Goal: Task Accomplishment & Management: Use online tool/utility

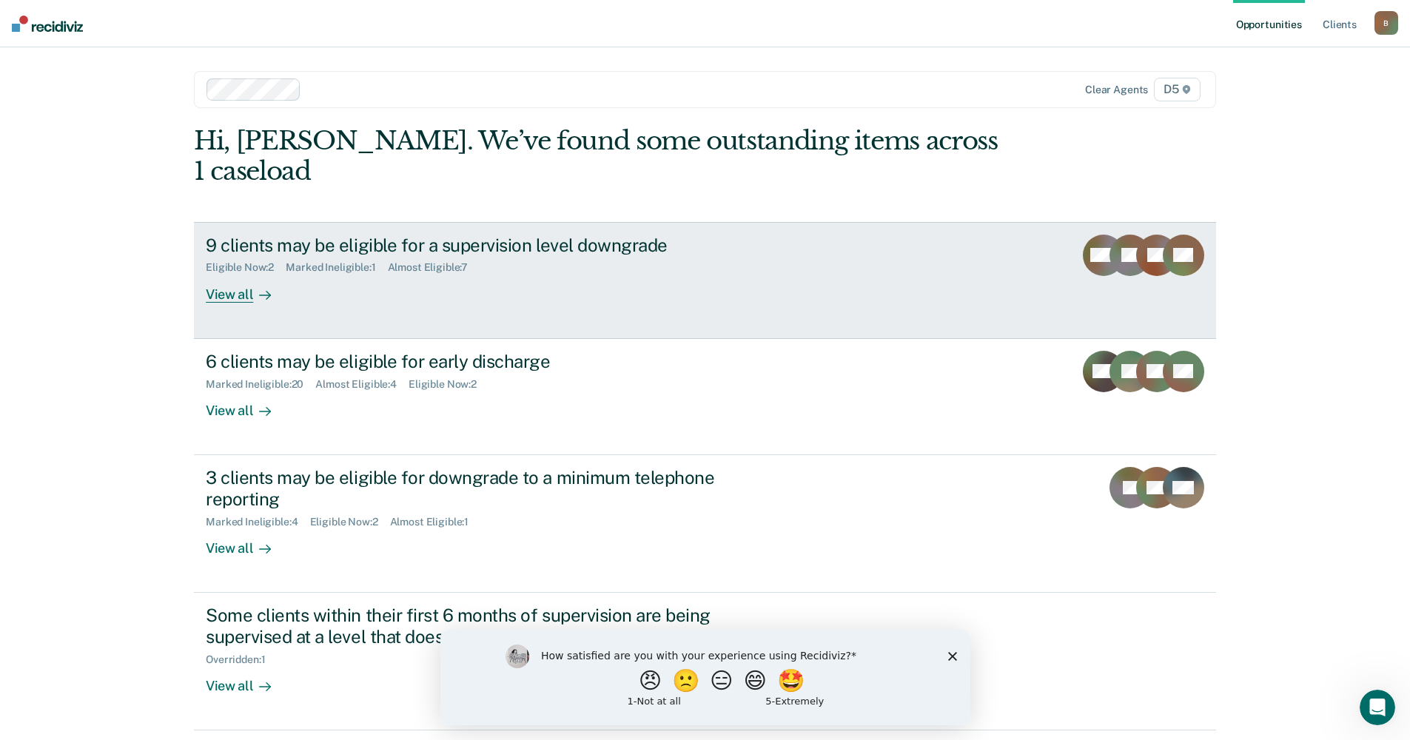
click at [233, 274] on div "View all" at bounding box center [247, 288] width 83 height 29
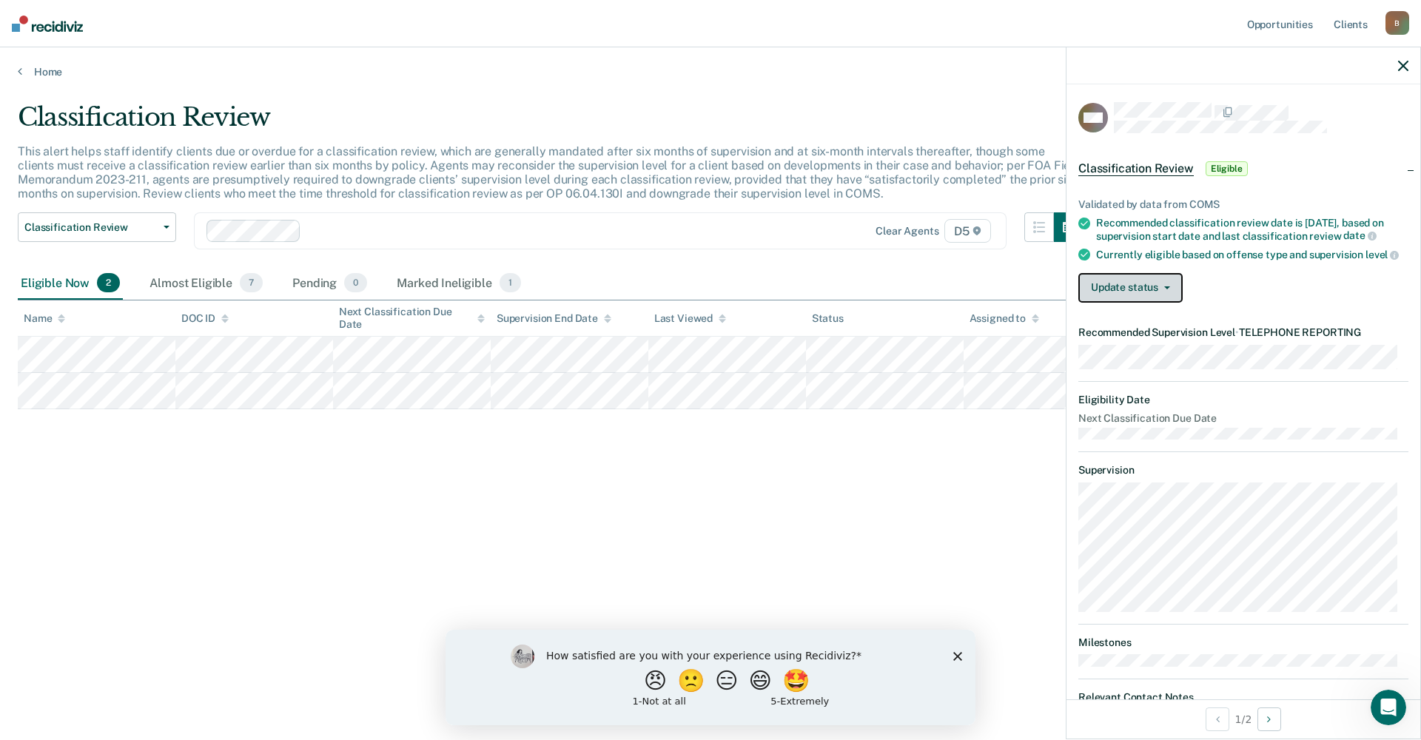
click at [1134, 300] on button "Update status" at bounding box center [1130, 288] width 104 height 30
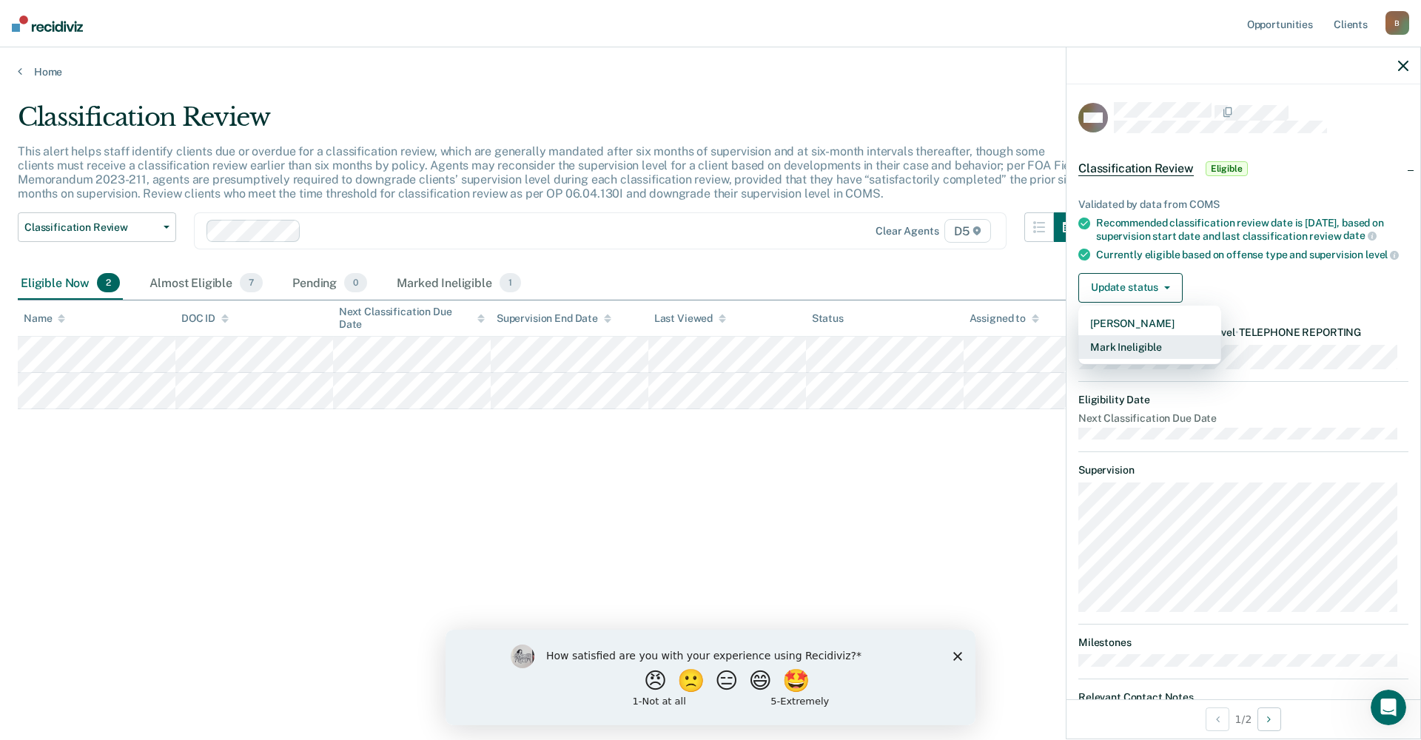
click at [1137, 359] on button "Mark Ineligible" at bounding box center [1149, 347] width 143 height 24
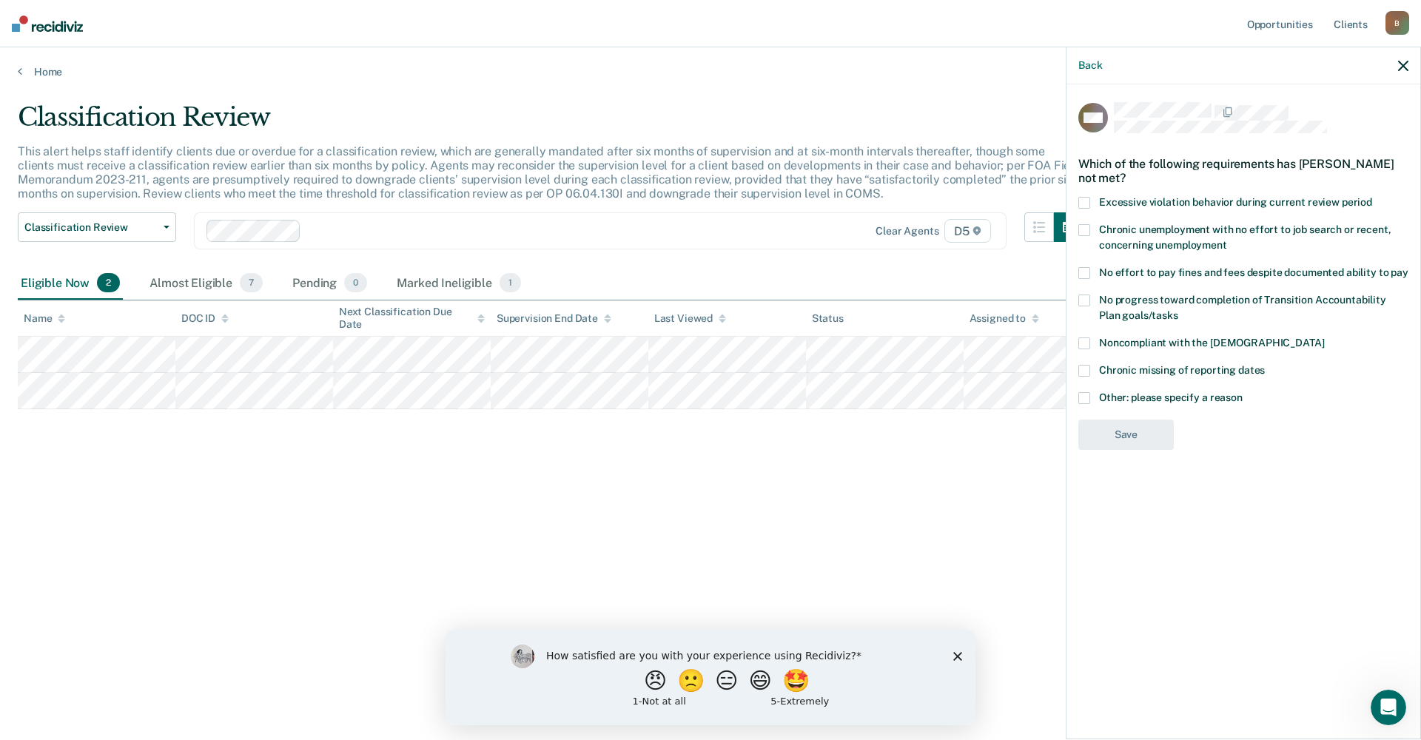
click at [1084, 394] on span at bounding box center [1084, 398] width 12 height 12
click at [1243, 392] on input "Other: please specify a reason" at bounding box center [1243, 392] width 0 height 0
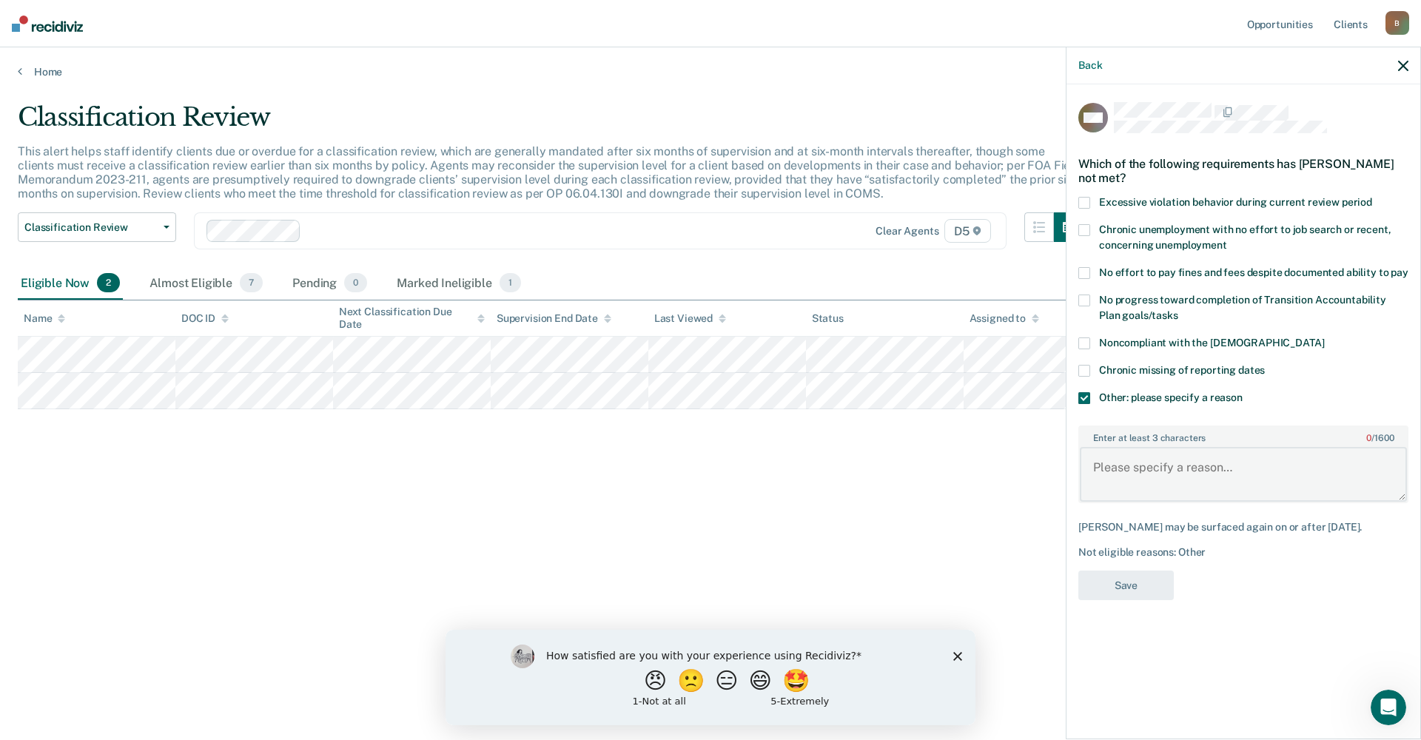
click at [1110, 454] on textarea "Enter at least 3 characters 0 / 1600" at bounding box center [1243, 474] width 327 height 55
type textarea "on DOS"
click at [1120, 581] on button "Save" at bounding box center [1125, 586] width 95 height 30
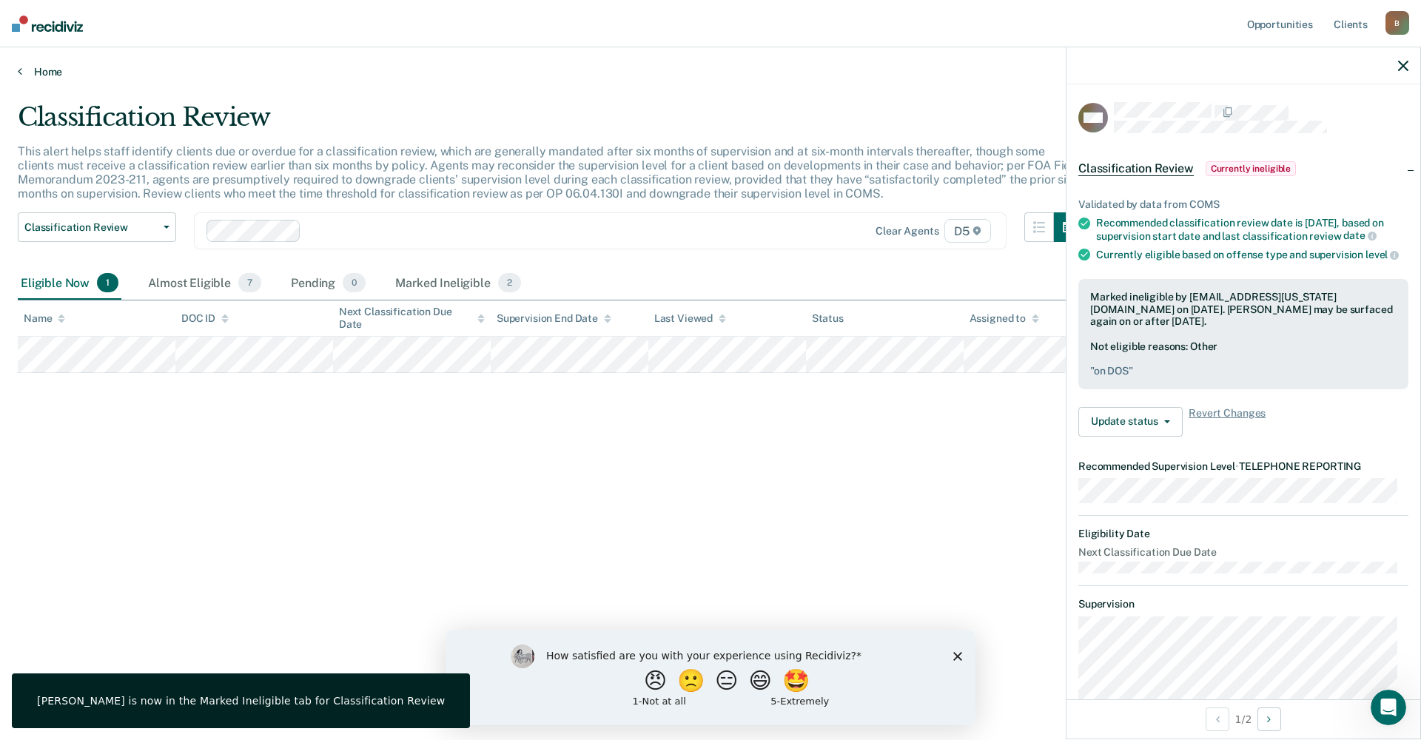
click at [25, 69] on link "Home" at bounding box center [710, 71] width 1385 height 13
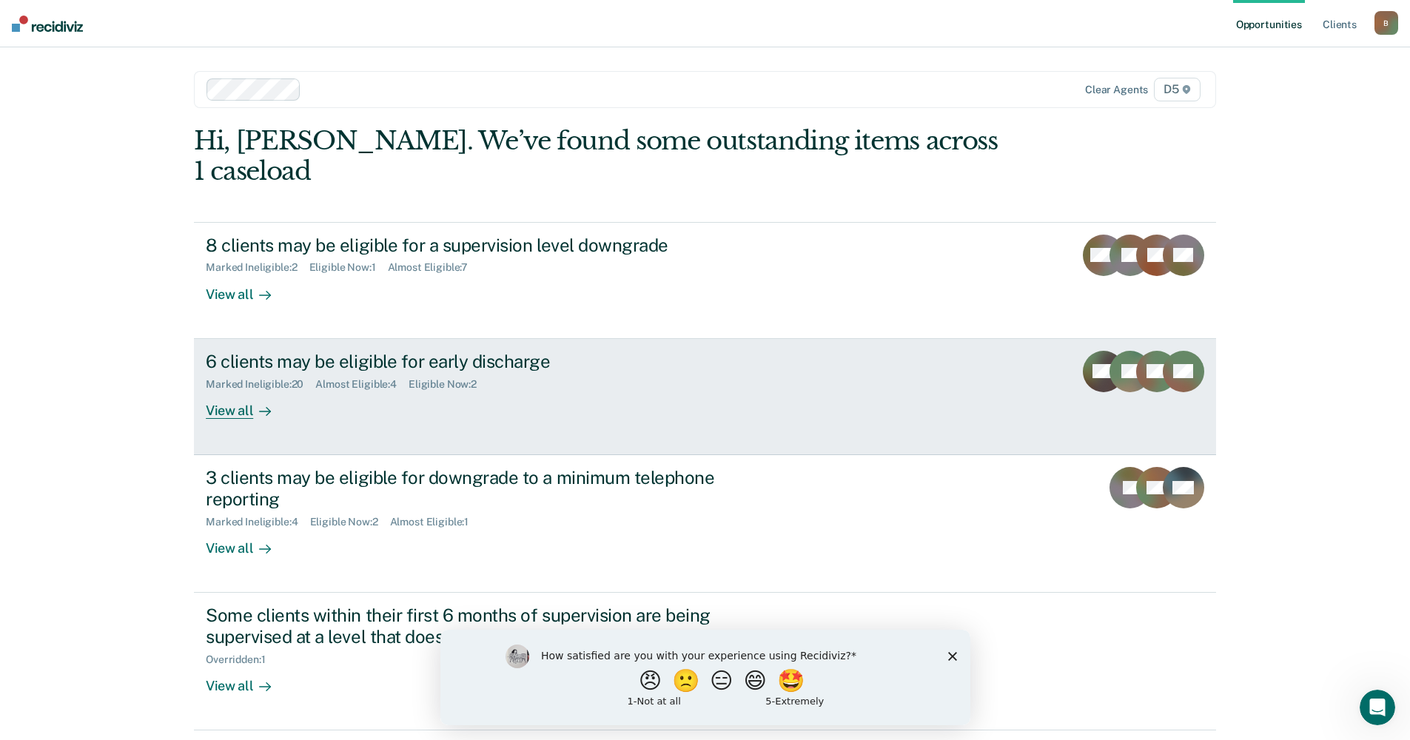
click at [238, 390] on div "View all" at bounding box center [247, 404] width 83 height 29
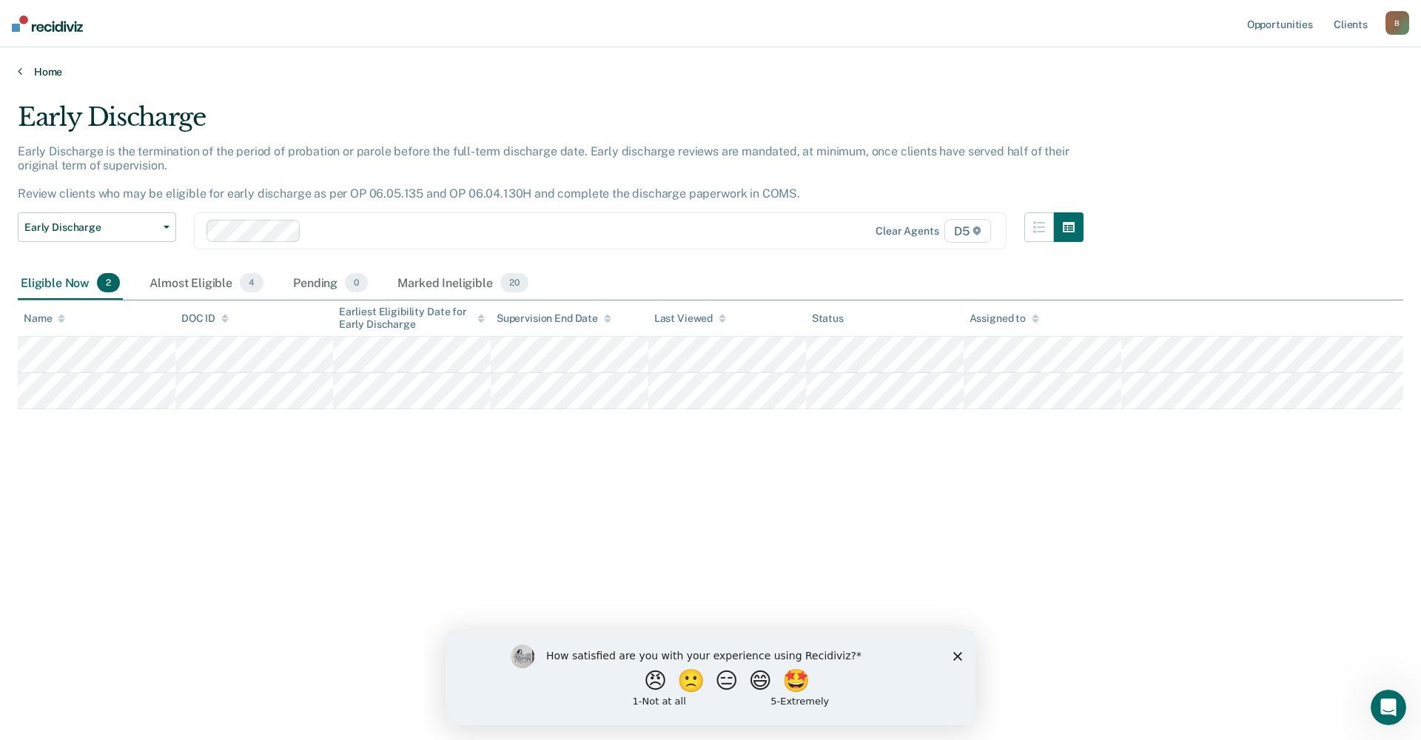
click at [31, 74] on link "Home" at bounding box center [710, 71] width 1385 height 13
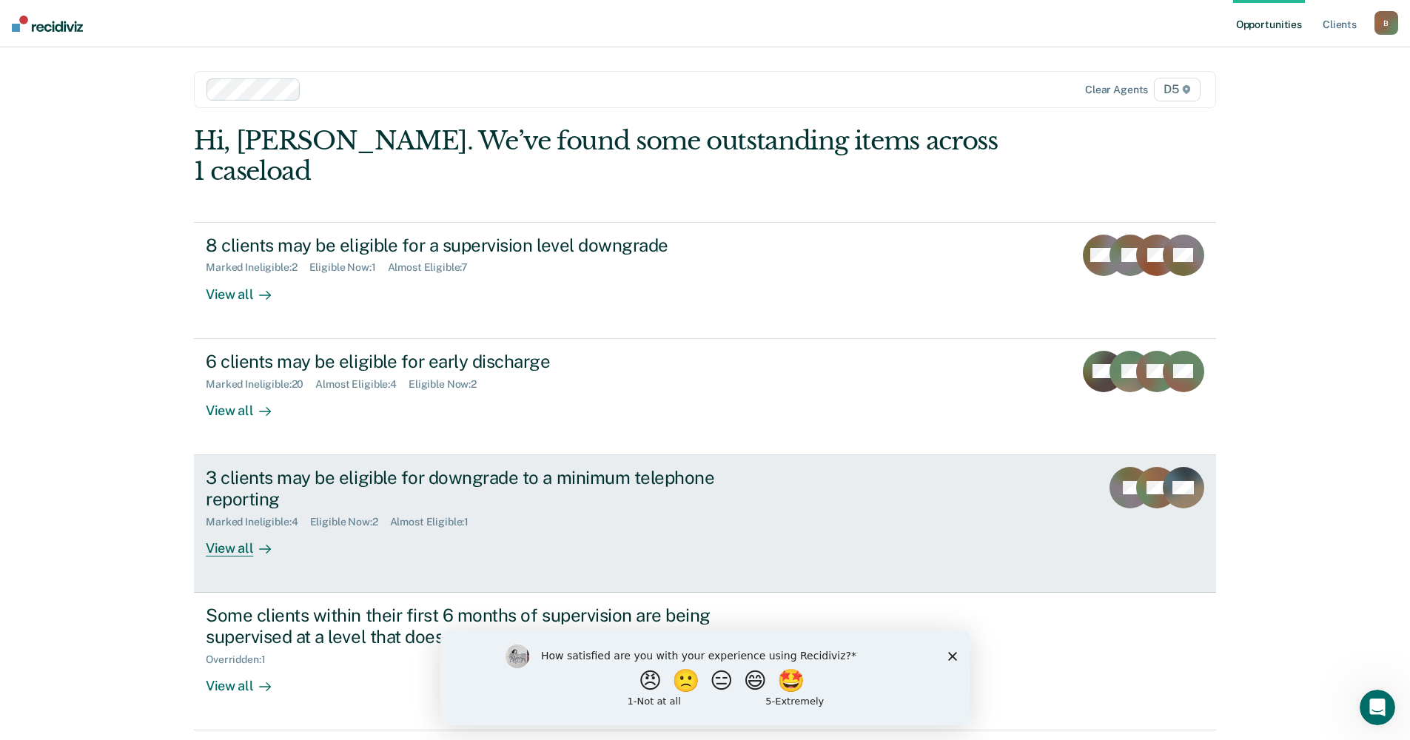
click at [224, 528] on div "View all" at bounding box center [247, 542] width 83 height 29
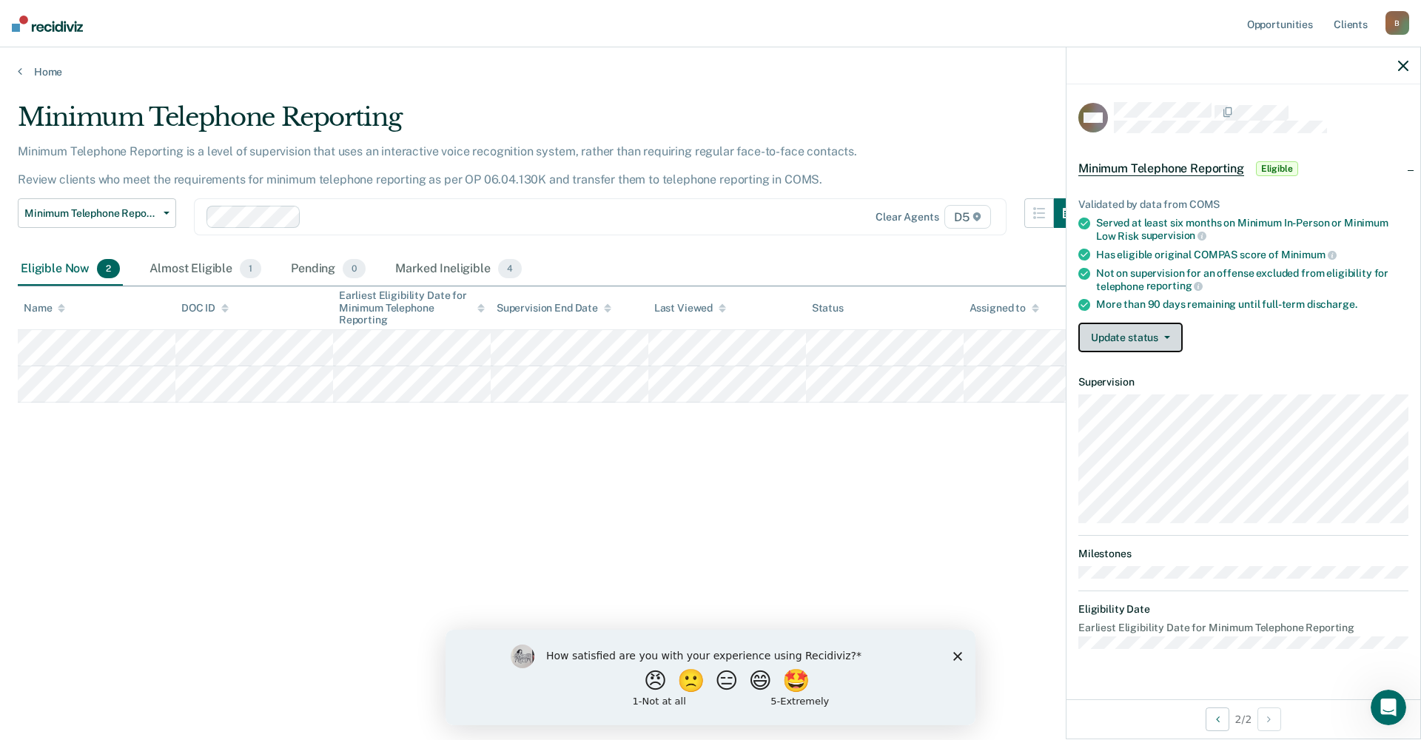
click at [1159, 323] on button "Update status" at bounding box center [1130, 338] width 104 height 30
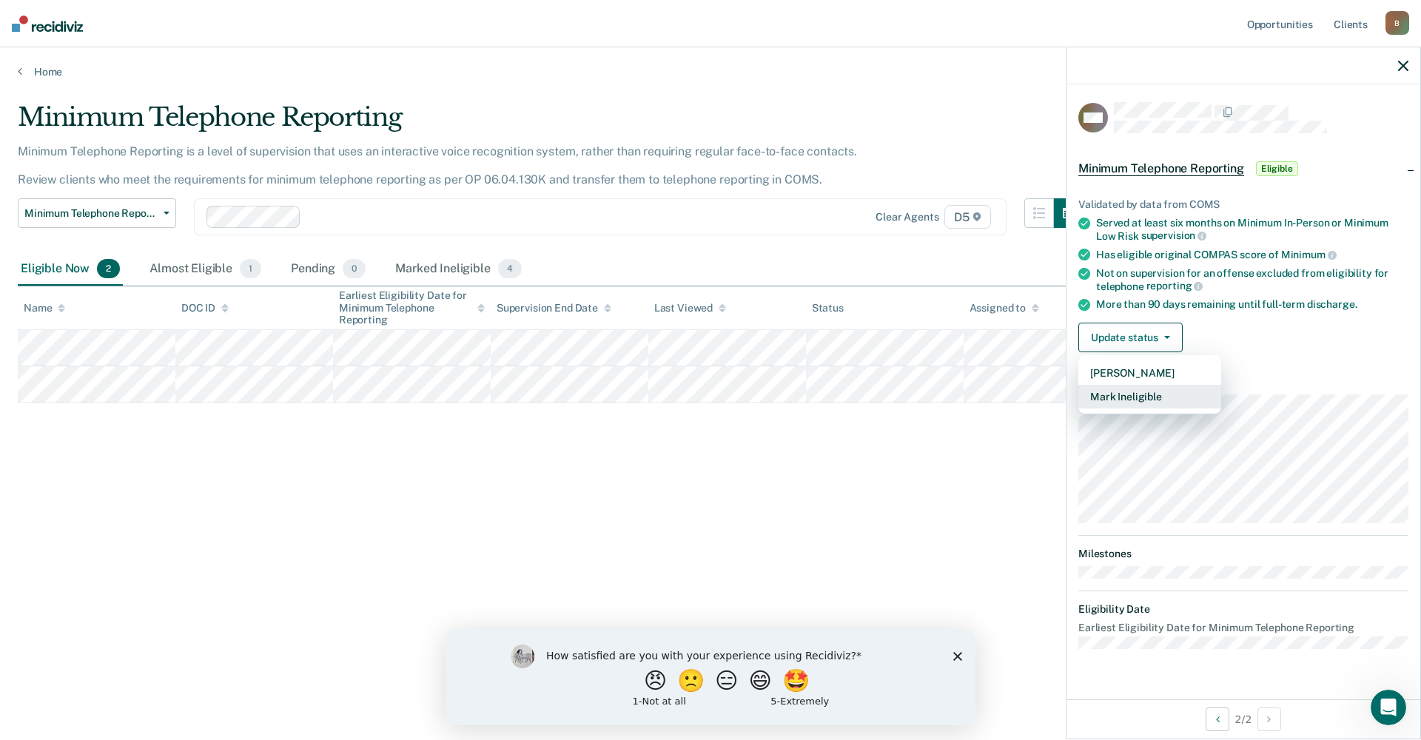
click at [1123, 397] on button "Mark Ineligible" at bounding box center [1149, 397] width 143 height 24
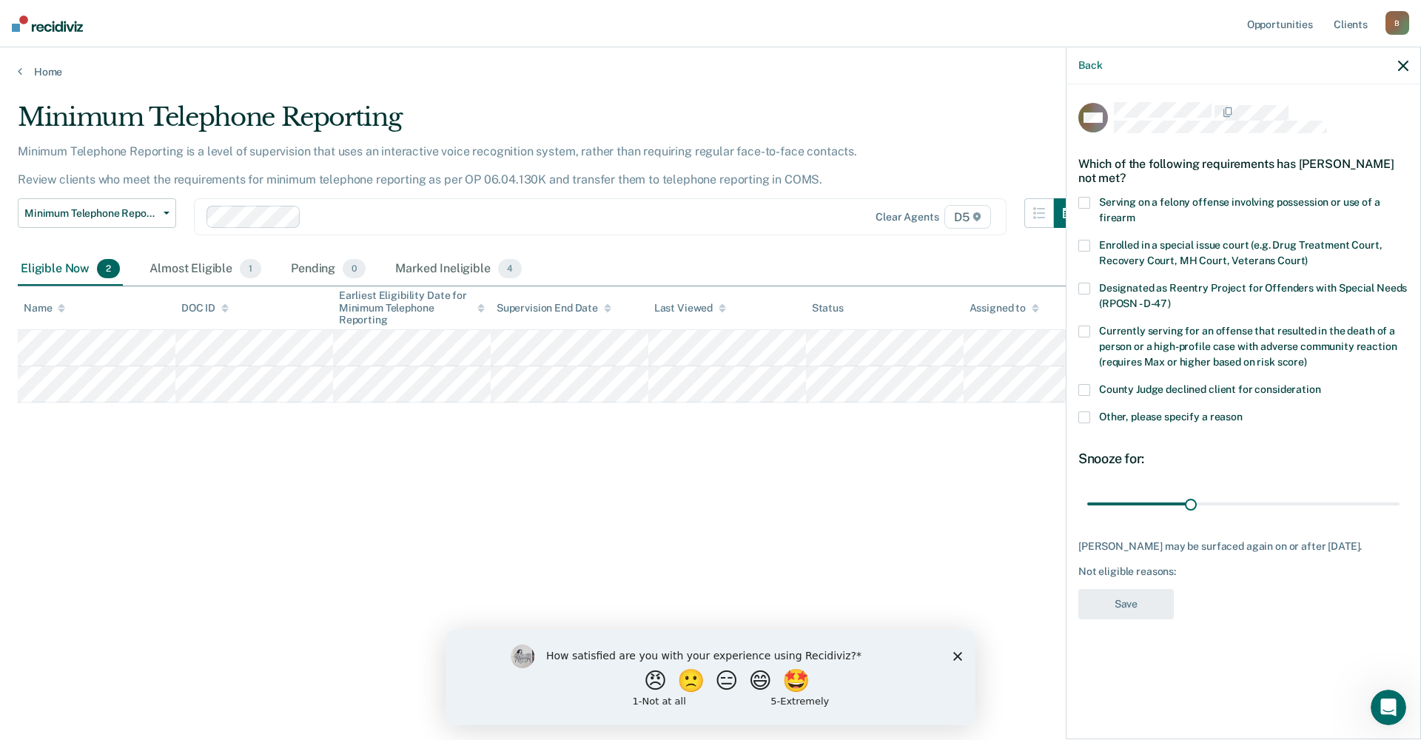
click at [1079, 387] on span at bounding box center [1084, 390] width 12 height 12
click at [1321, 384] on input "County Judge declined client for consideration" at bounding box center [1321, 384] width 0 height 0
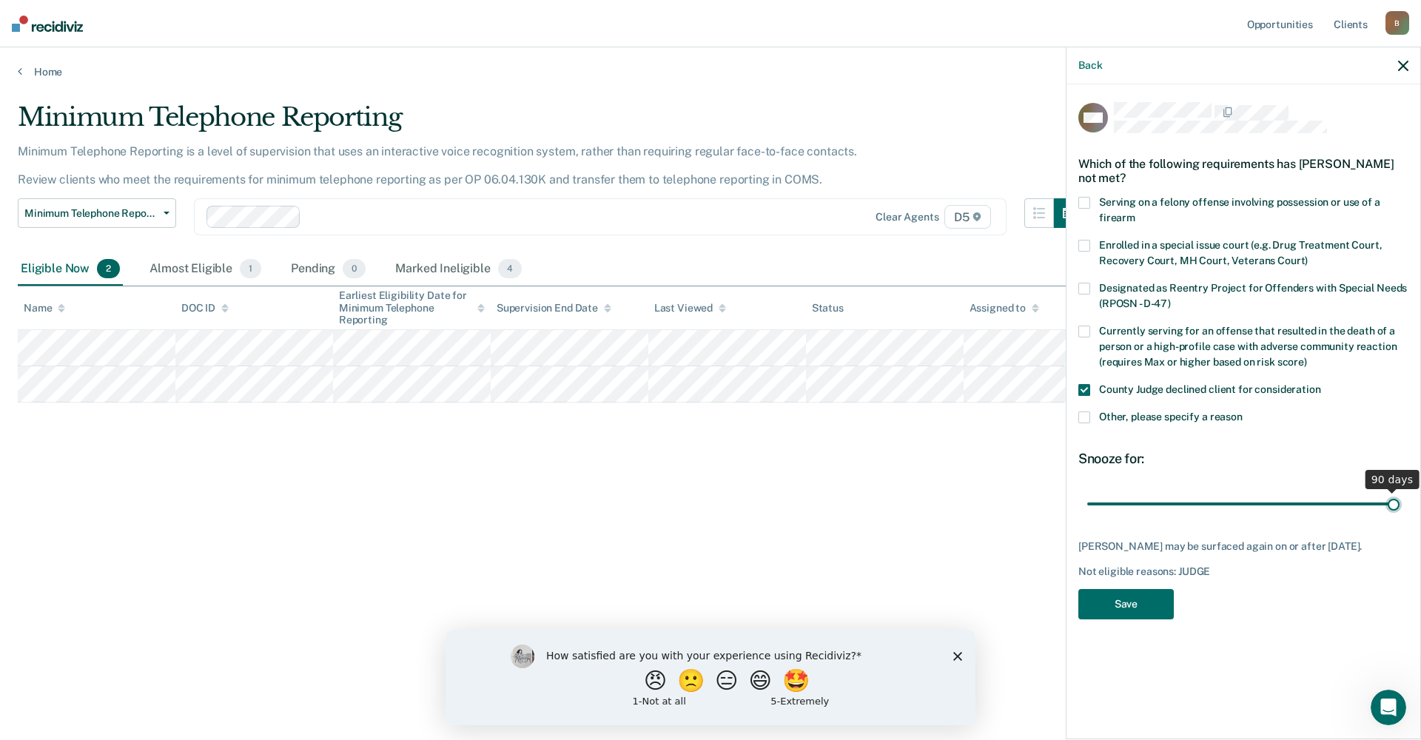
drag, startPoint x: 1193, startPoint y: 500, endPoint x: 1388, endPoint y: 486, distance: 195.1
type input "90"
click at [1399, 491] on input "range" at bounding box center [1243, 504] width 312 height 26
click at [1136, 619] on button "Save" at bounding box center [1125, 604] width 95 height 30
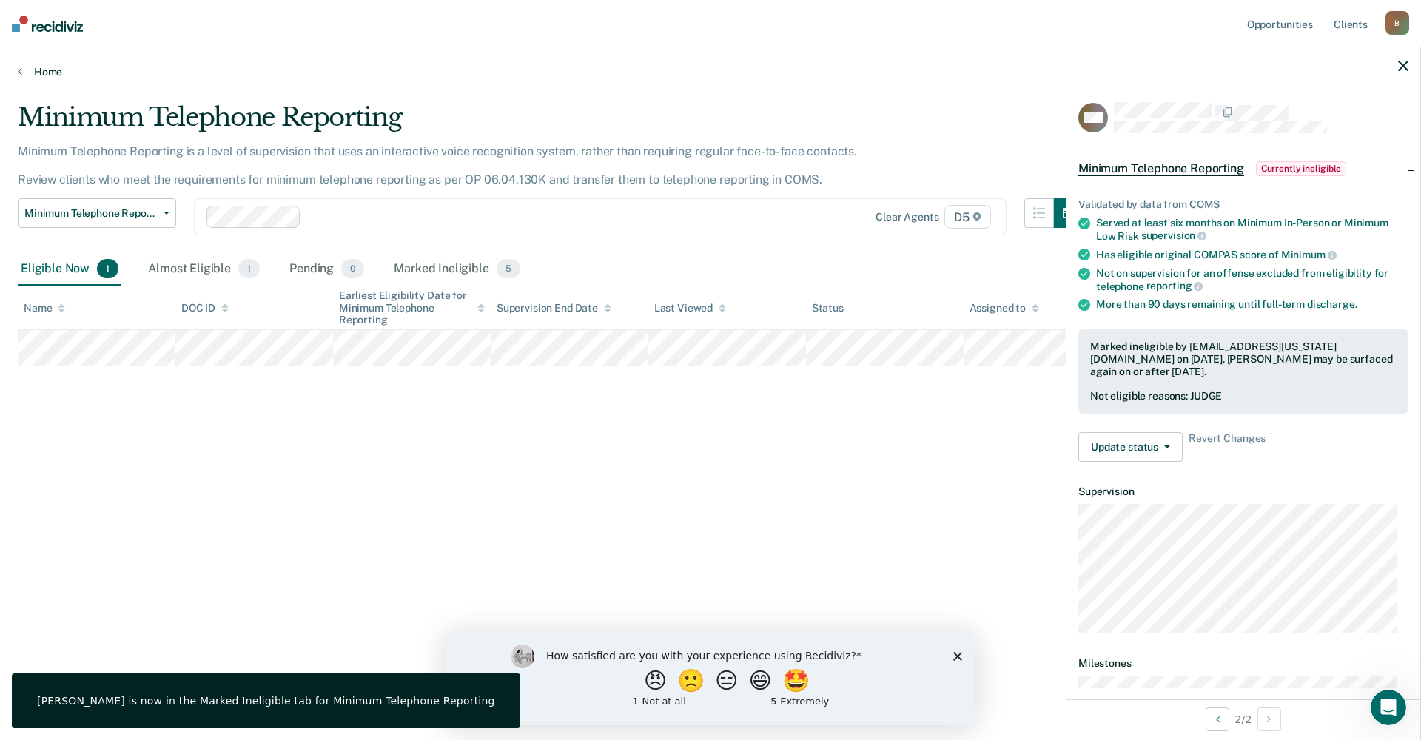
click at [27, 70] on link "Home" at bounding box center [710, 71] width 1385 height 13
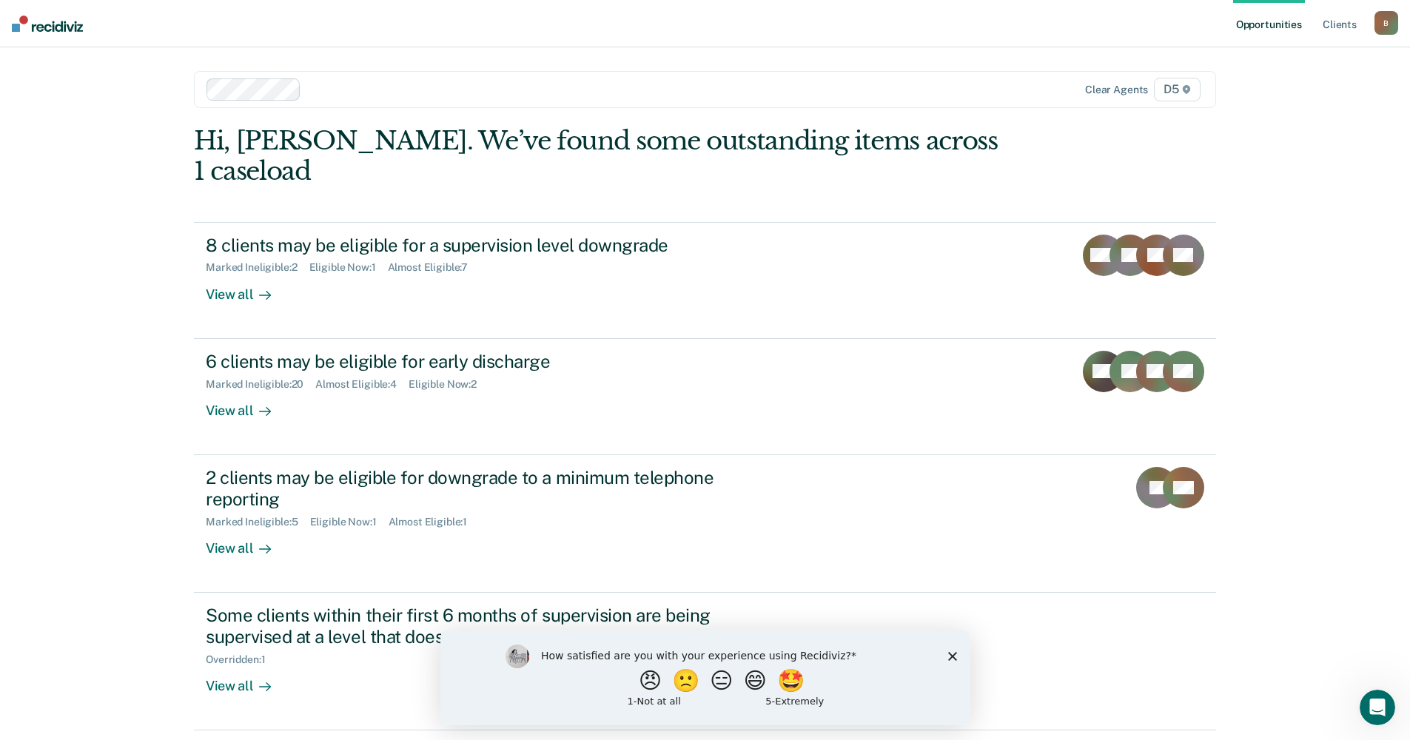
click at [948, 651] on polygon "Close survey" at bounding box center [951, 655] width 9 height 9
